Goal: Navigation & Orientation: Find specific page/section

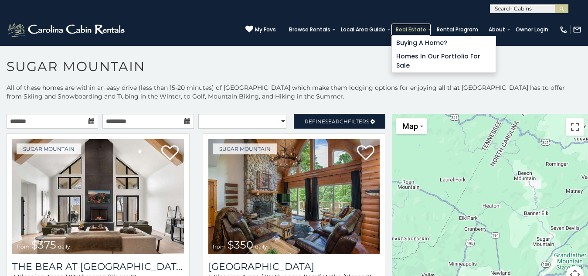
click at [391, 24] on link "Real Estate" at bounding box center [410, 30] width 39 height 12
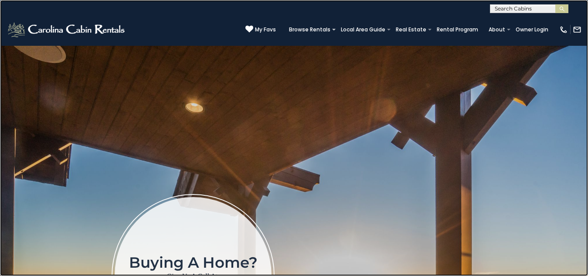
click at [75, 174] on link at bounding box center [294, 138] width 588 height 276
